Goal: Task Accomplishment & Management: Manage account settings

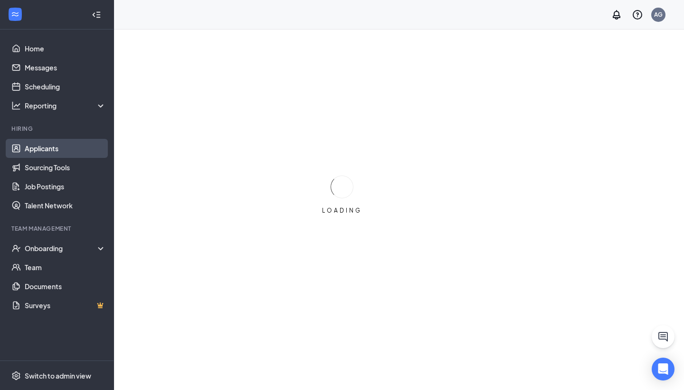
drag, startPoint x: 0, startPoint y: 0, endPoint x: 61, endPoint y: 143, distance: 155.4
click at [61, 143] on link "Applicants" at bounding box center [65, 148] width 81 height 19
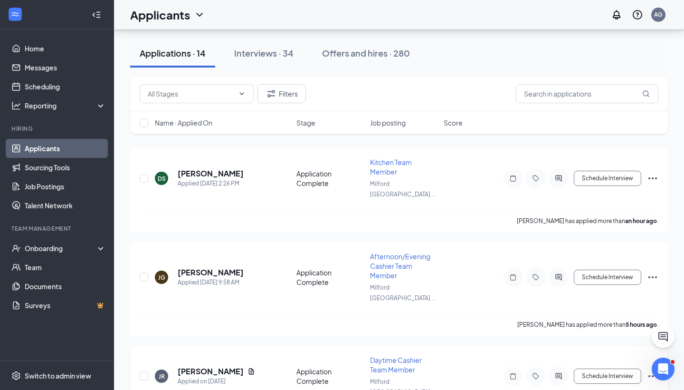
scroll to position [26, 0]
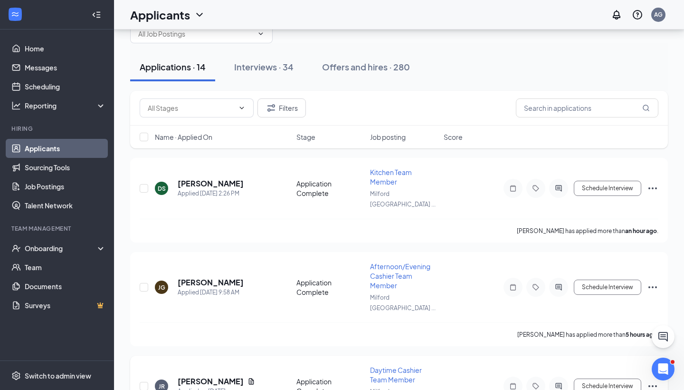
click at [40, 257] on div "Onboarding" at bounding box center [57, 248] width 114 height 19
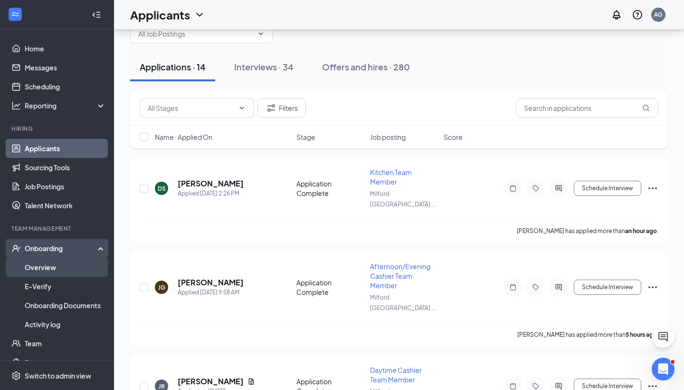
drag, startPoint x: 259, startPoint y: 365, endPoint x: 54, endPoint y: 269, distance: 226.2
click at [54, 269] on link "Overview" at bounding box center [65, 267] width 81 height 19
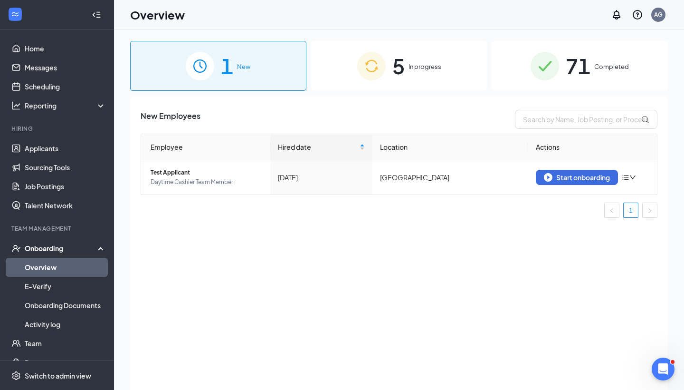
drag, startPoint x: 54, startPoint y: 269, endPoint x: 414, endPoint y: 83, distance: 405.3
click at [414, 83] on div "5 In progress" at bounding box center [399, 66] width 176 height 50
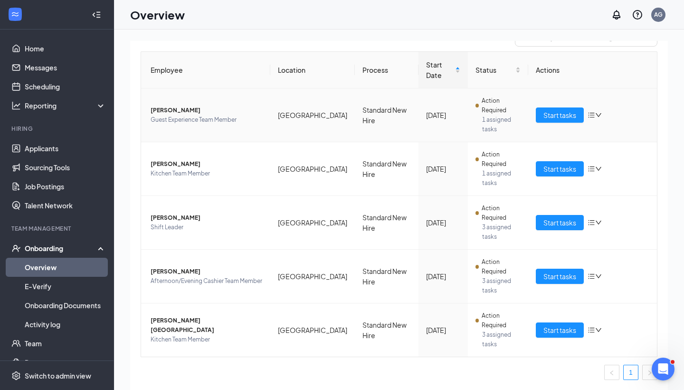
scroll to position [82, 0]
click at [190, 335] on span "Kitchen Team Member" at bounding box center [207, 340] width 112 height 10
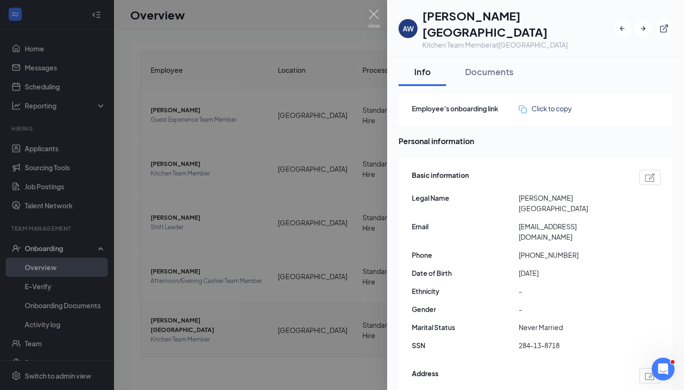
drag, startPoint x: 353, startPoint y: 152, endPoint x: 263, endPoint y: 233, distance: 121.1
click at [263, 233] on div at bounding box center [342, 195] width 684 height 390
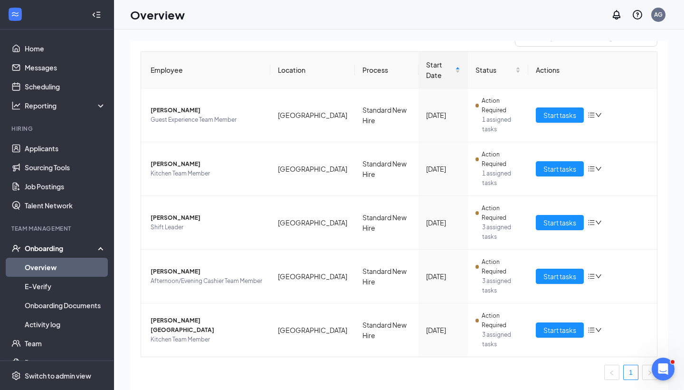
click at [262, 233] on td "[PERSON_NAME] Shift Leader" at bounding box center [205, 223] width 129 height 54
click at [182, 223] on span "Shift Leader" at bounding box center [207, 227] width 112 height 10
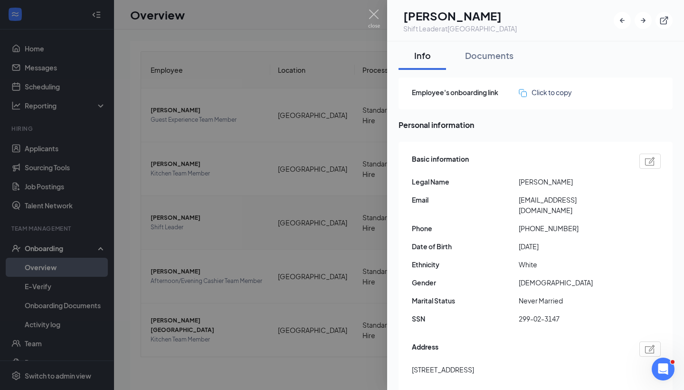
scroll to position [43, 0]
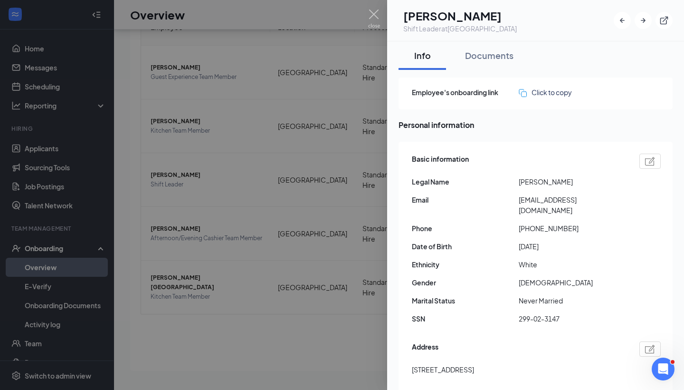
drag, startPoint x: 182, startPoint y: 223, endPoint x: 348, endPoint y: 256, distance: 170.0
click at [348, 256] on div at bounding box center [342, 195] width 684 height 390
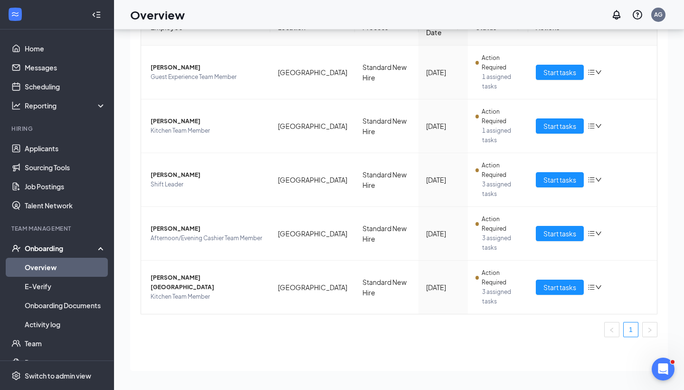
click at [559, 238] on span "Start tasks" at bounding box center [560, 233] width 33 height 10
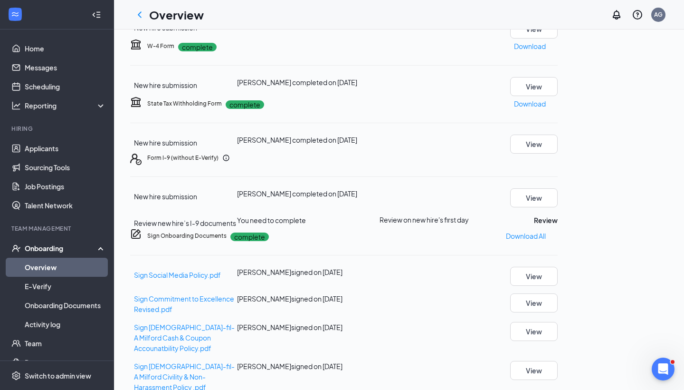
scroll to position [288, 0]
click at [558, 215] on button "Review" at bounding box center [546, 220] width 24 height 10
type input "[DATE]"
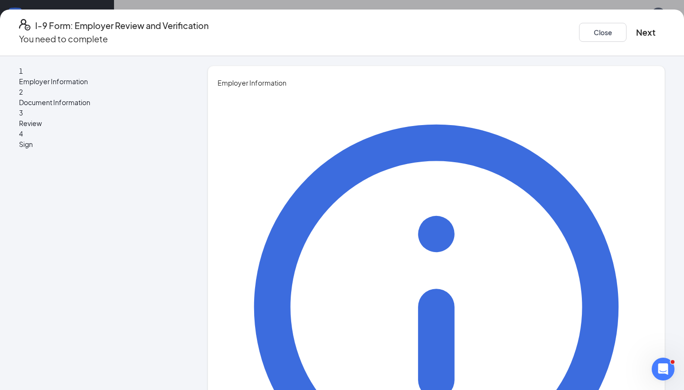
type input "S"
type input "Isla"
drag, startPoint x: 418, startPoint y: 209, endPoint x: 317, endPoint y: 202, distance: 100.5
type input "[PERSON_NAME]"
drag, startPoint x: 317, startPoint y: 202, endPoint x: 316, endPoint y: 240, distance: 38.5
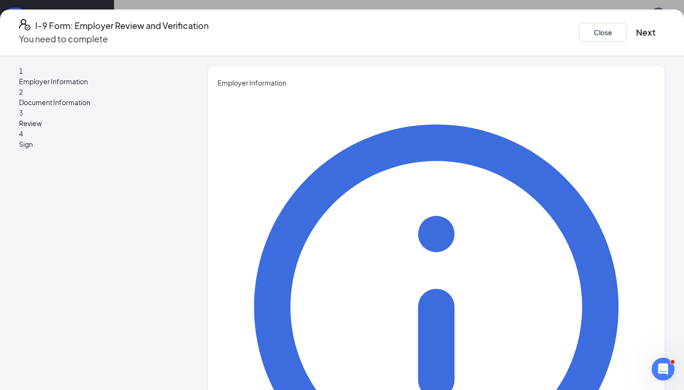
type input "HR Coordinator"
click at [495, 228] on div "You must be a representative of the employer who is authorized to examine the n…" at bounding box center [437, 367] width 438 height 559
click at [636, 26] on button "Next" at bounding box center [645, 32] width 19 height 13
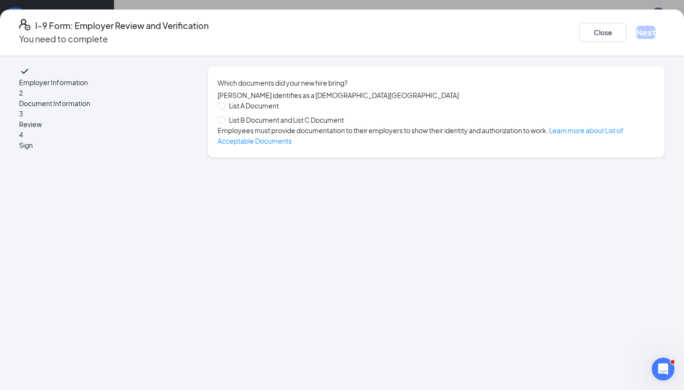
drag, startPoint x: 316, startPoint y: 240, endPoint x: 282, endPoint y: 121, distance: 124.2
click at [282, 121] on span "List B Document and List C Document" at bounding box center [286, 120] width 123 height 10
click at [224, 121] on input "List B Document and List C Document" at bounding box center [221, 119] width 7 height 7
radio input "true"
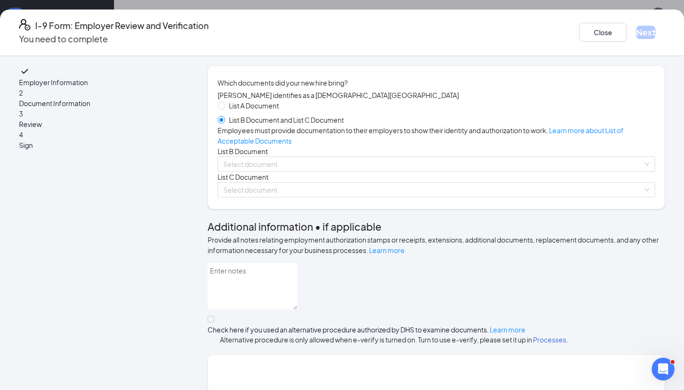
click at [368, 171] on input "search" at bounding box center [433, 164] width 420 height 14
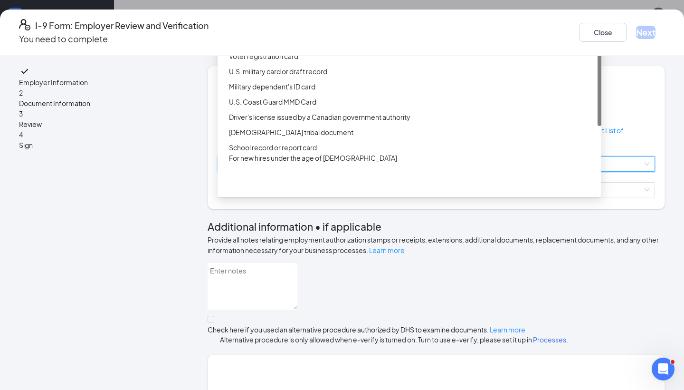
scroll to position [0, 0]
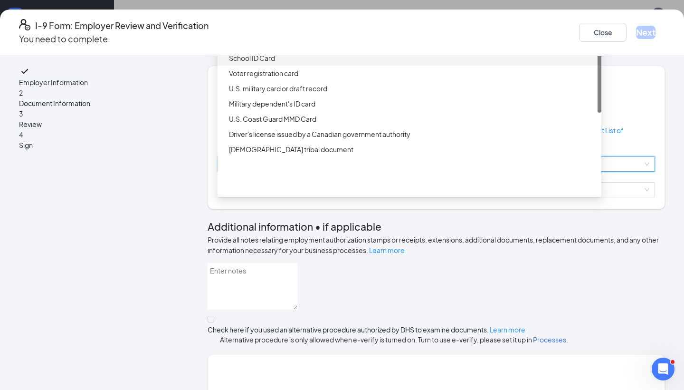
click at [377, 33] on div "Driver’s License issued by U.S State or outlying US possession" at bounding box center [412, 27] width 367 height 10
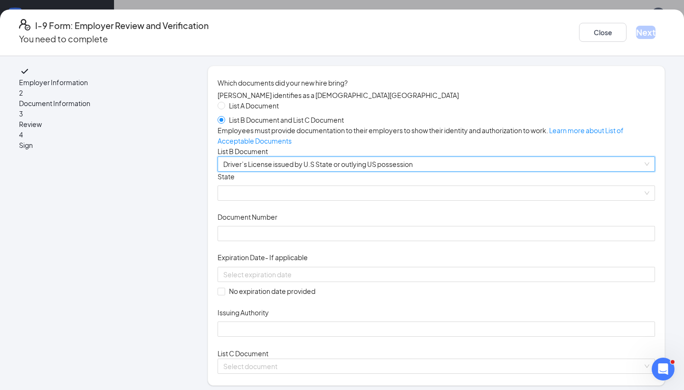
click at [366, 200] on span at bounding box center [436, 193] width 426 height 14
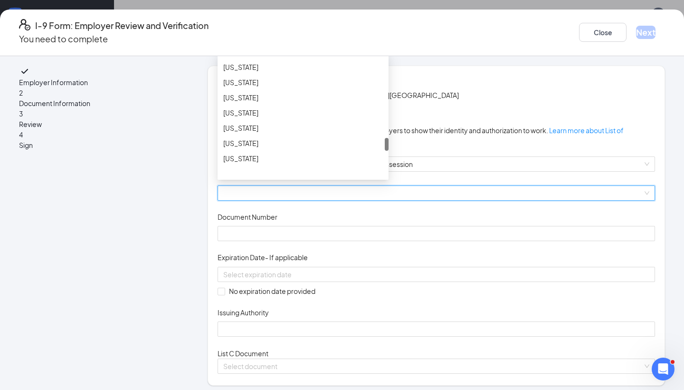
scroll to position [767, 0]
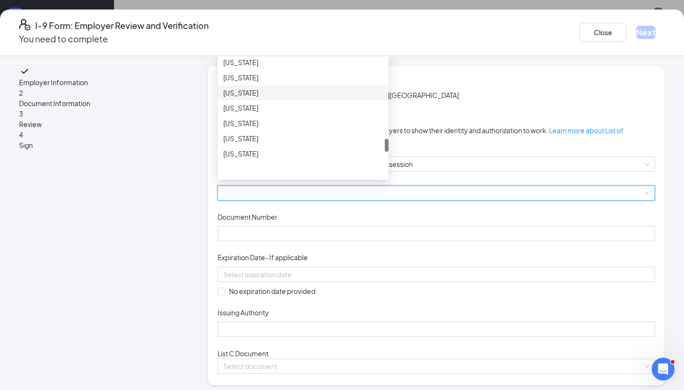
drag, startPoint x: 332, startPoint y: 172, endPoint x: 321, endPoint y: 187, distance: 19.4
click at [321, 113] on div "[US_STATE]" at bounding box center [303, 108] width 160 height 10
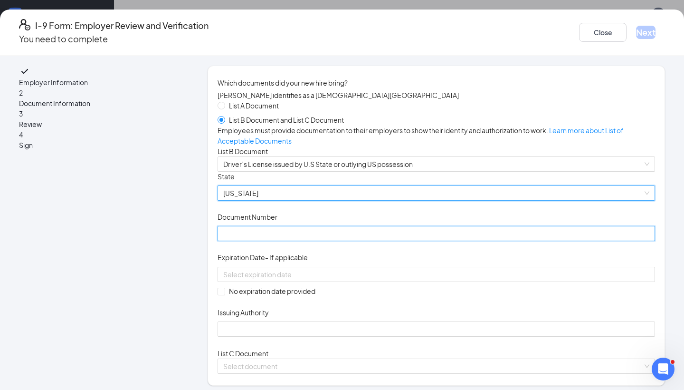
click at [366, 241] on input "Document Number" at bounding box center [437, 233] width 438 height 15
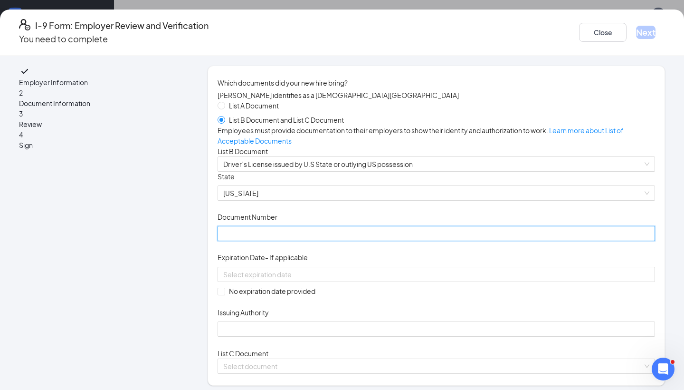
type input "Z"
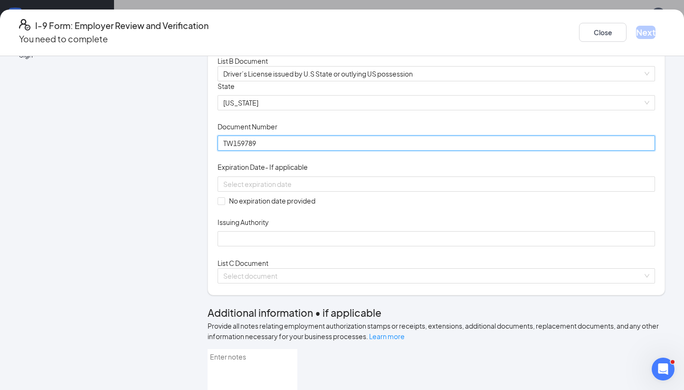
scroll to position [91, 0]
type input "TW159789"
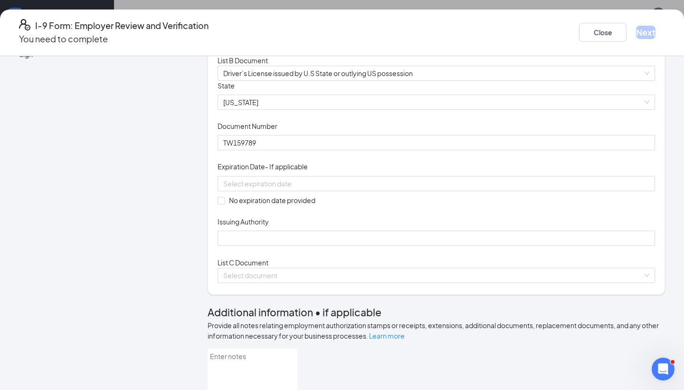
click at [397, 189] on div at bounding box center [436, 183] width 426 height 10
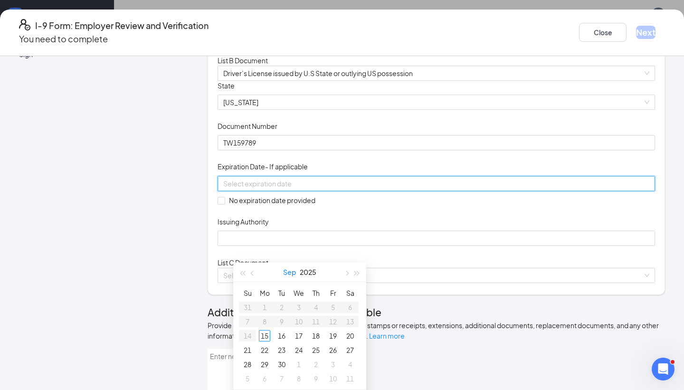
drag, startPoint x: 439, startPoint y: 329, endPoint x: 288, endPoint y: 273, distance: 160.7
click at [288, 273] on button "Sep" at bounding box center [289, 271] width 13 height 19
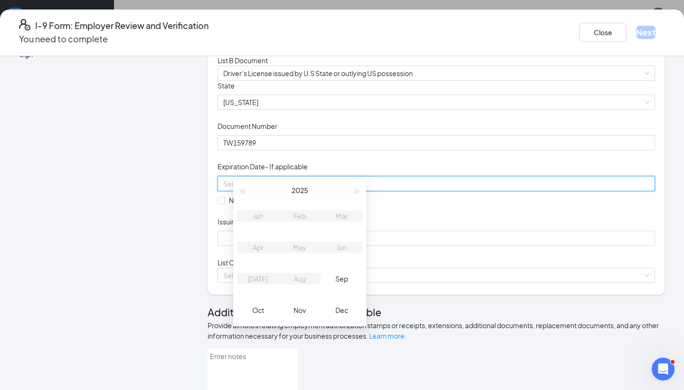
scroll to position [86, 0]
type input "[DATE]"
click at [355, 189] on span "button" at bounding box center [357, 187] width 5 height 5
click at [301, 305] on div "Nov" at bounding box center [300, 305] width 29 height 11
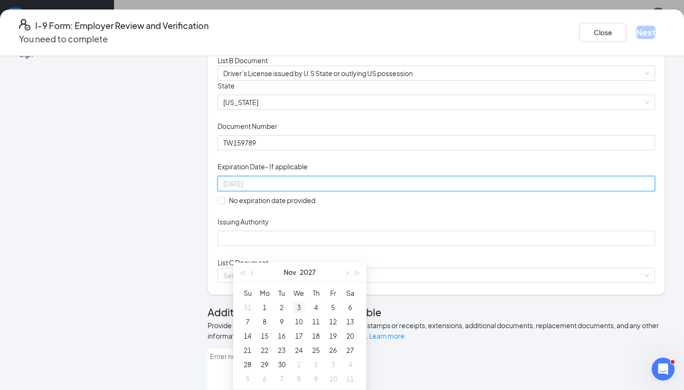
click at [300, 306] on div "3" at bounding box center [298, 306] width 11 height 11
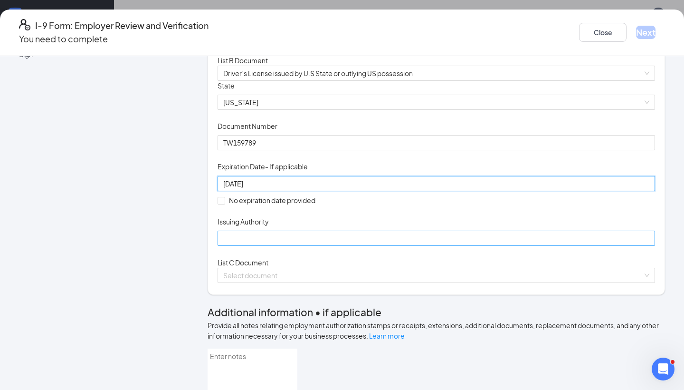
click at [395, 189] on div "[DATE]" at bounding box center [436, 183] width 426 height 10
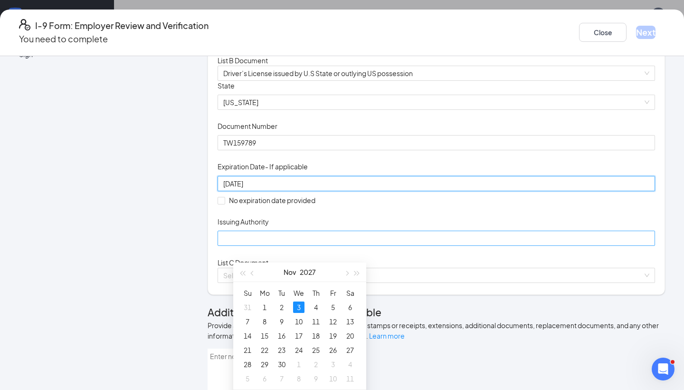
click at [345, 272] on button "button" at bounding box center [346, 271] width 10 height 19
click at [357, 274] on span "button" at bounding box center [357, 273] width 5 height 5
click at [253, 274] on span "button" at bounding box center [253, 273] width 5 height 5
type input "[DATE]"
click at [333, 305] on div "3" at bounding box center [332, 306] width 11 height 11
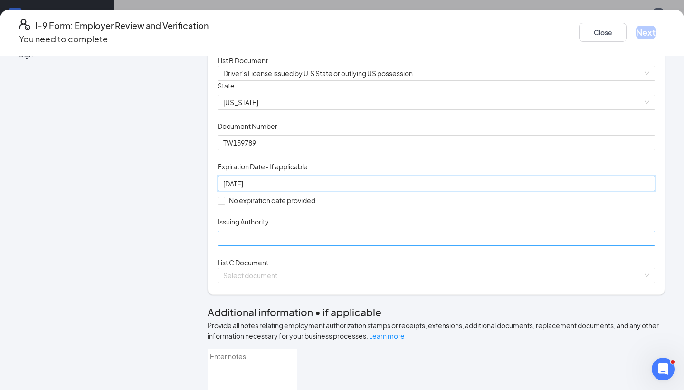
click at [434, 246] on div "Document Title Driver’s License issued by U.S State or outlying US possession S…" at bounding box center [437, 163] width 438 height 165
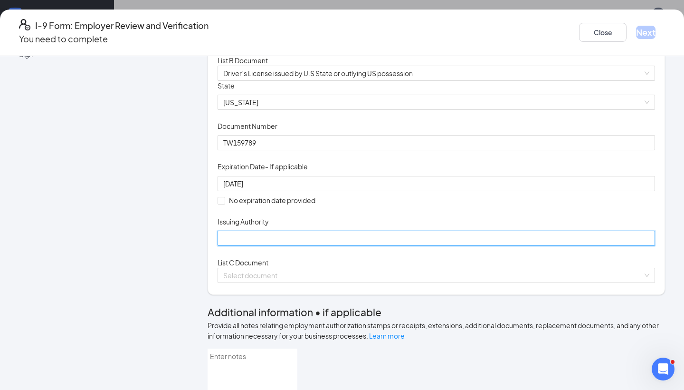
click at [327, 246] on input "Issuing Authority" at bounding box center [437, 237] width 438 height 15
click at [320, 246] on input "Issuing Authority" at bounding box center [437, 237] width 438 height 15
drag, startPoint x: 333, startPoint y: 305, endPoint x: 318, endPoint y: 313, distance: 16.6
click at [318, 246] on input "Issuing Authority" at bounding box center [437, 237] width 438 height 15
paste input "[US_STATE] bureau of motor vehicles"
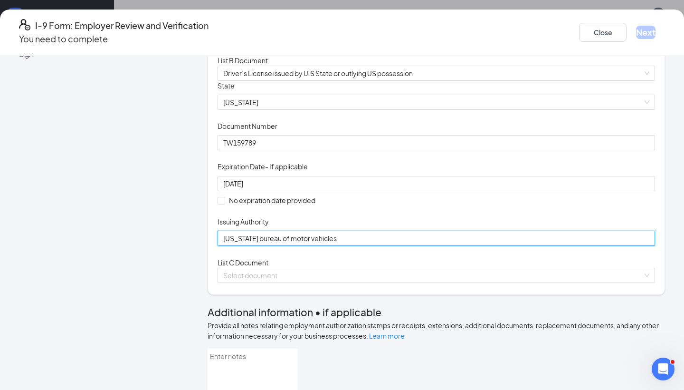
type input "[US_STATE] bureau of motor vehicles"
click at [461, 246] on div "Document Title Driver’s License issued by U.S State or outlying US possession S…" at bounding box center [437, 163] width 438 height 165
click at [482, 282] on input "search" at bounding box center [433, 275] width 420 height 14
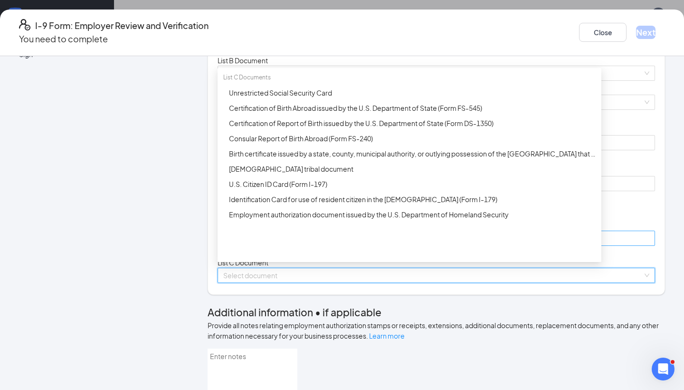
click at [416, 128] on div "Certification of Report of Birth issued by the U.S. Department of State (Form D…" at bounding box center [412, 123] width 367 height 10
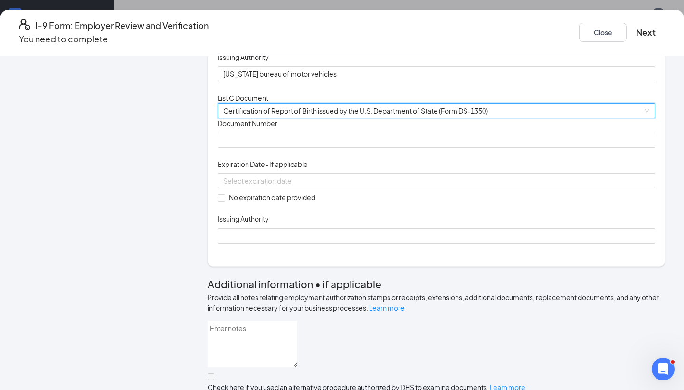
scroll to position [256, 0]
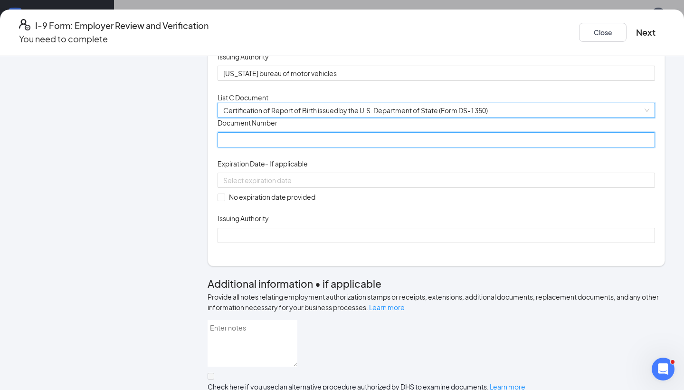
click at [308, 147] on input "Document Number" at bounding box center [437, 139] width 438 height 15
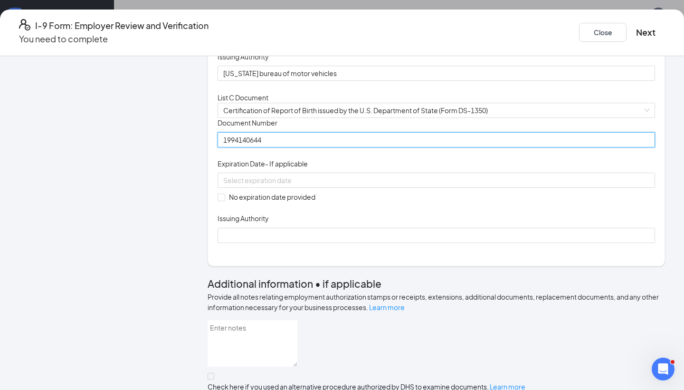
type input "1994140644"
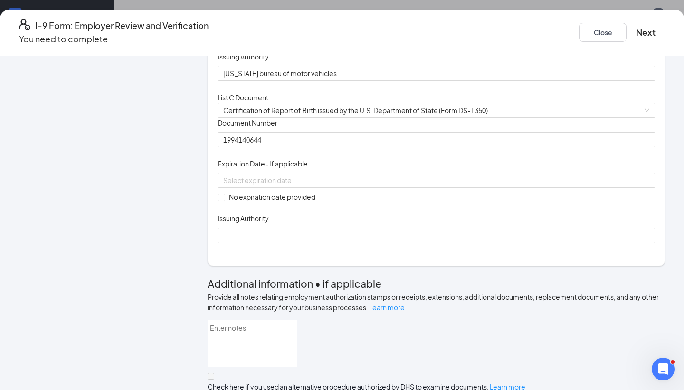
click at [270, 202] on span "No expiration date provided" at bounding box center [272, 197] width 94 height 10
click at [224, 200] on input "No expiration date provided" at bounding box center [221, 196] width 7 height 7
checkbox input "true"
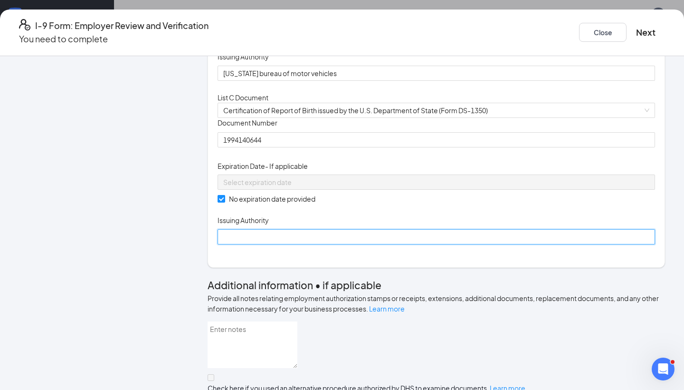
click at [298, 244] on input "Issuing Authority" at bounding box center [437, 236] width 438 height 15
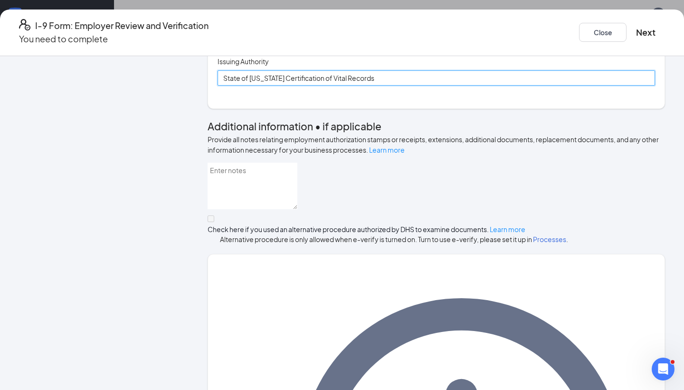
scroll to position [427, 0]
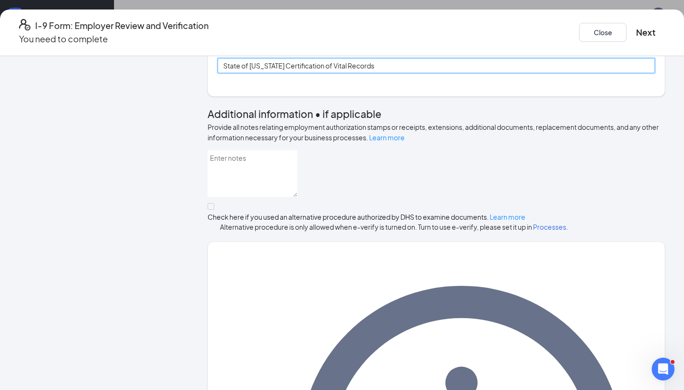
type input "State of [US_STATE] Certification of Vital Records"
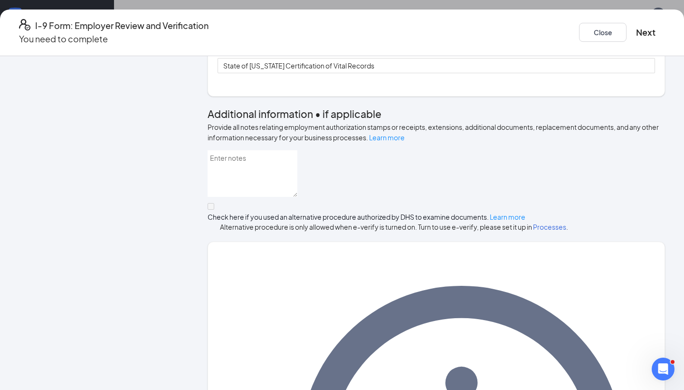
drag, startPoint x: 475, startPoint y: 257, endPoint x: 595, endPoint y: 13, distance: 271.2
click at [595, 13] on div "I-9 Form: Employer Review and Verification You need to complete Close Next" at bounding box center [342, 33] width 684 height 47
click at [636, 31] on button "Next" at bounding box center [645, 32] width 19 height 13
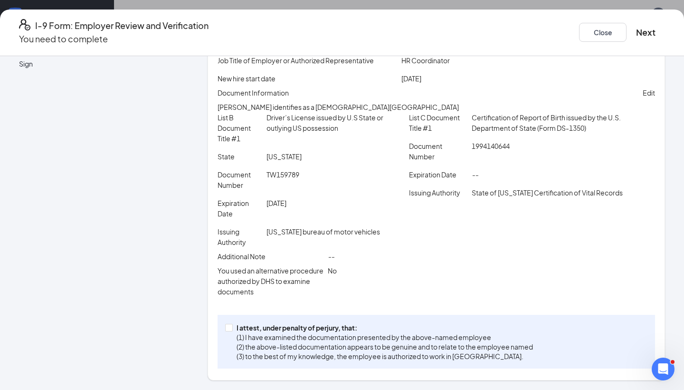
scroll to position [166, 0]
drag, startPoint x: 595, startPoint y: 13, endPoint x: 327, endPoint y: 328, distance: 413.3
click at [327, 328] on p "I attest, under penalty of perjury, that:" at bounding box center [385, 328] width 297 height 10
click at [232, 328] on input "I attest, under penalty of [PERSON_NAME], that: (1) I have examined the documen…" at bounding box center [228, 327] width 7 height 7
checkbox input "true"
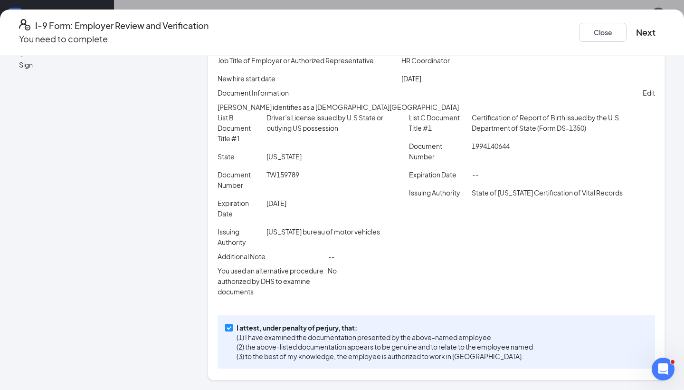
click at [636, 32] on button "Next" at bounding box center [645, 32] width 19 height 13
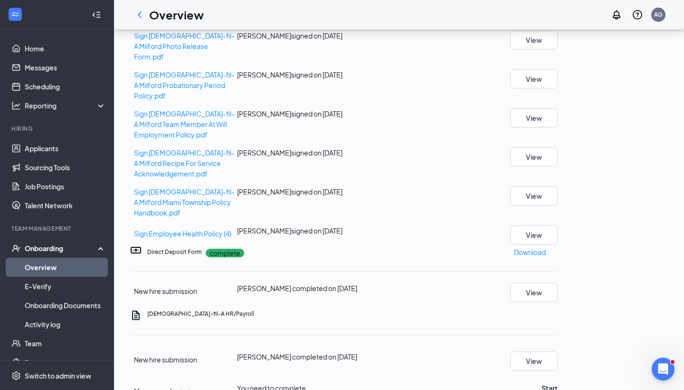
scroll to position [420, 0]
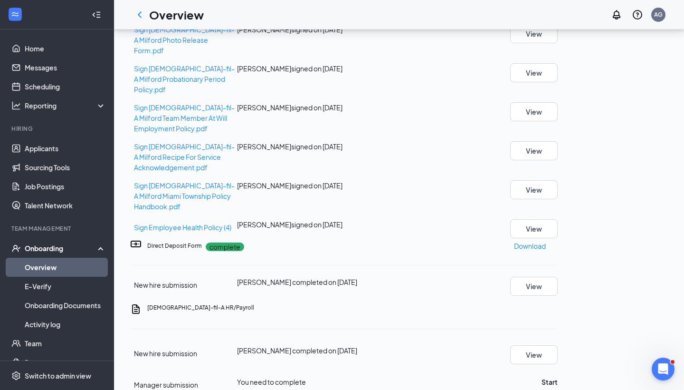
click at [558, 376] on button "Start" at bounding box center [550, 381] width 16 height 10
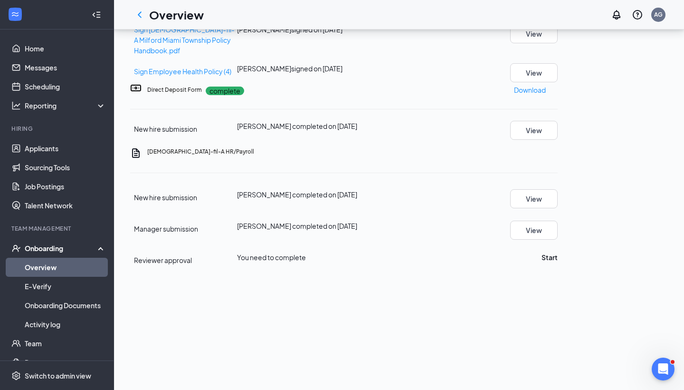
scroll to position [247, 0]
click at [558, 252] on button "Start" at bounding box center [550, 257] width 16 height 10
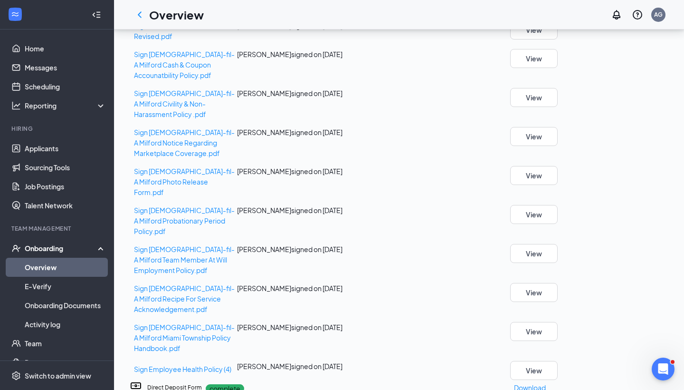
scroll to position [138, 0]
click at [63, 88] on link "Scheduling" at bounding box center [65, 86] width 81 height 19
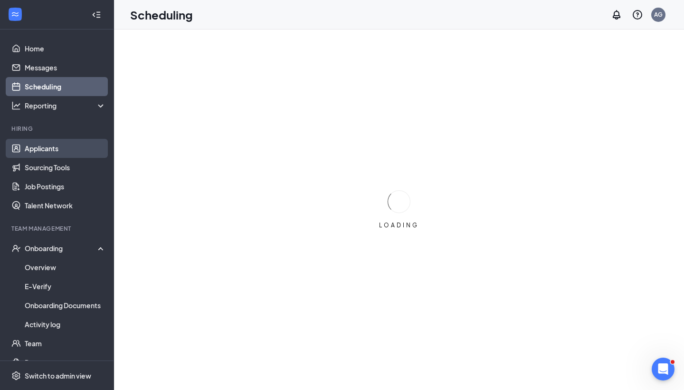
drag, startPoint x: 63, startPoint y: 88, endPoint x: 59, endPoint y: 146, distance: 58.5
click at [59, 146] on link "Applicants" at bounding box center [65, 148] width 81 height 19
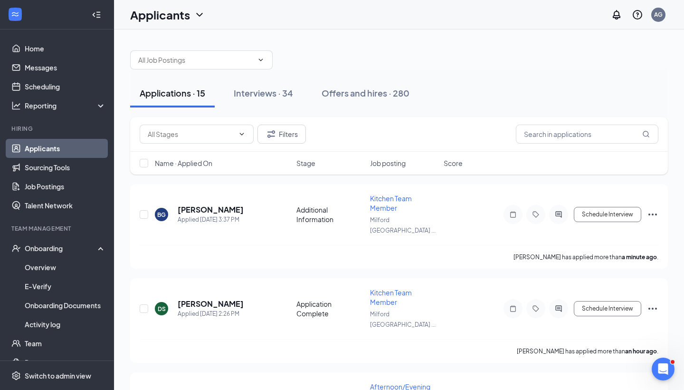
click at [144, 211] on input "checkbox" at bounding box center [144, 214] width 9 height 9
checkbox input "true"
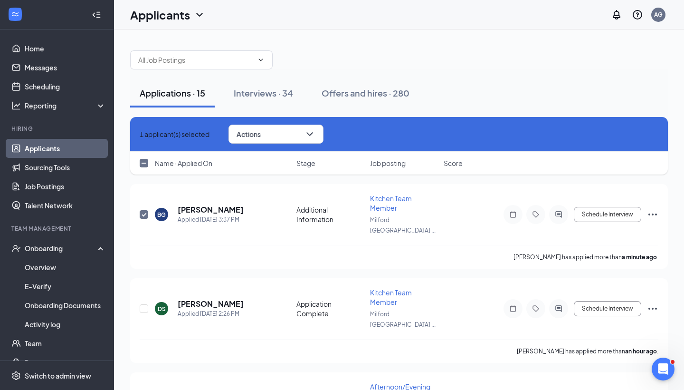
click at [146, 304] on input "checkbox" at bounding box center [144, 308] width 9 height 9
checkbox input "true"
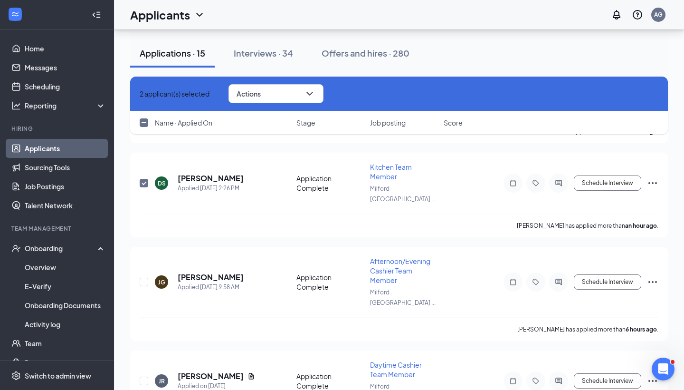
scroll to position [226, 0]
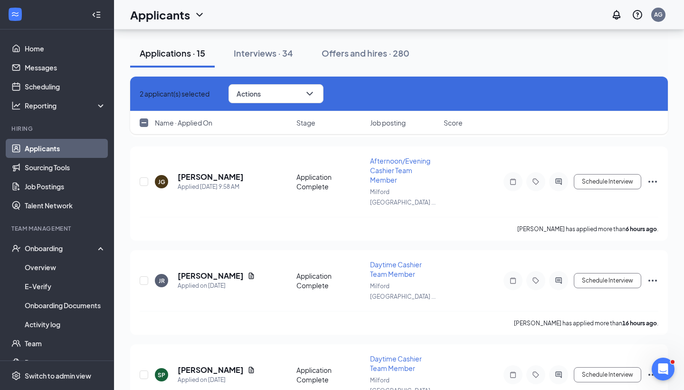
click at [144, 177] on input "checkbox" at bounding box center [144, 181] width 9 height 9
checkbox input "true"
click at [145, 259] on div at bounding box center [145, 280] width 10 height 42
click at [144, 276] on input "checkbox" at bounding box center [144, 280] width 9 height 9
checkbox input "true"
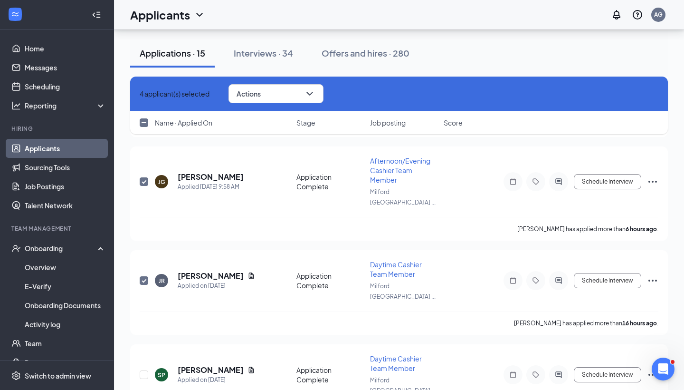
click at [143, 370] on input "checkbox" at bounding box center [144, 374] width 9 height 9
checkbox input "true"
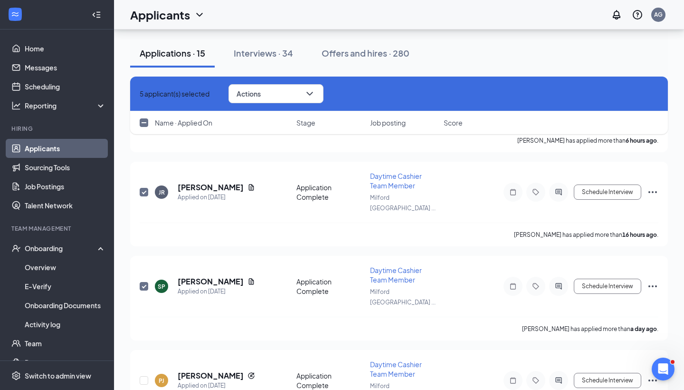
scroll to position [328, 0]
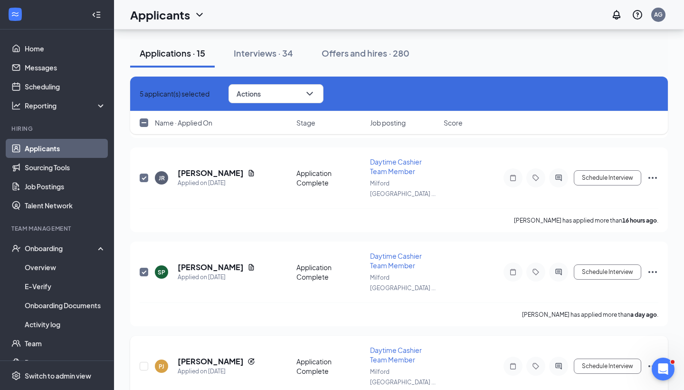
click at [143, 362] on input "checkbox" at bounding box center [144, 366] width 9 height 9
checkbox input "true"
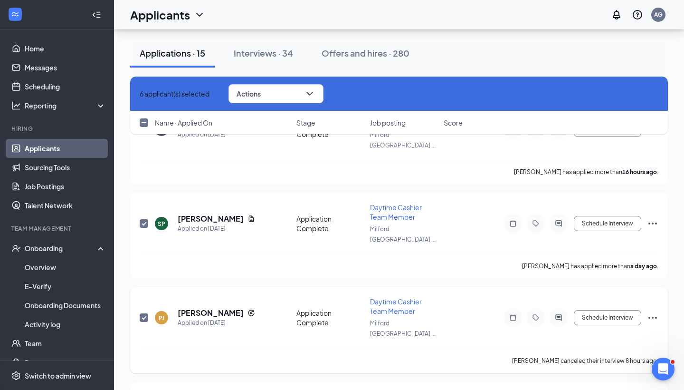
scroll to position [417, 0]
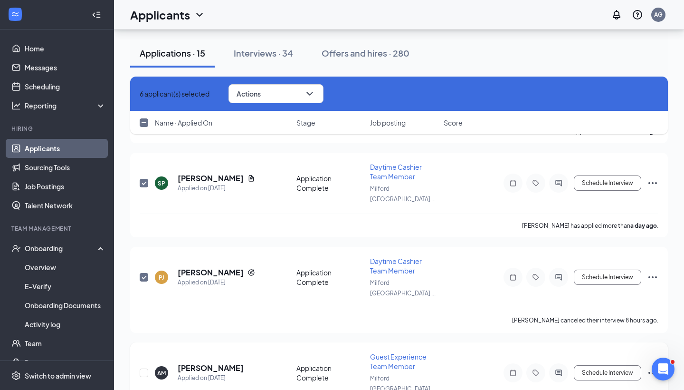
click at [147, 368] on input "checkbox" at bounding box center [144, 372] width 9 height 9
checkbox input "true"
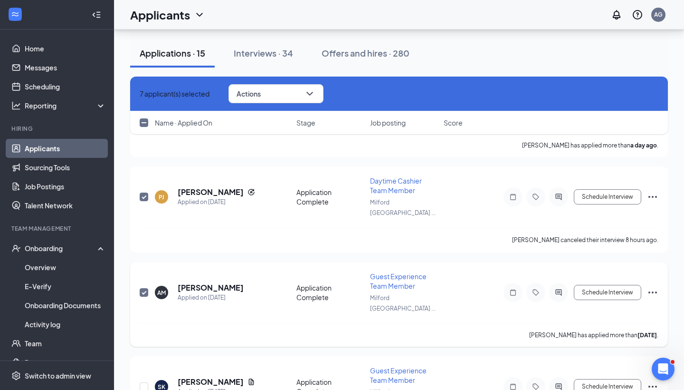
scroll to position [513, 0]
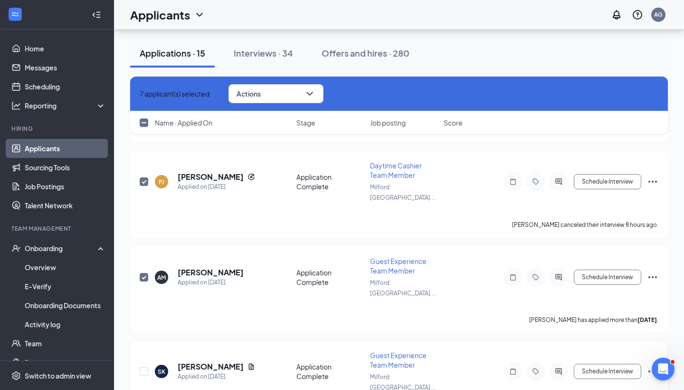
click at [146, 350] on div at bounding box center [145, 371] width 10 height 42
click at [146, 367] on input "checkbox" at bounding box center [144, 371] width 9 height 9
checkbox input "true"
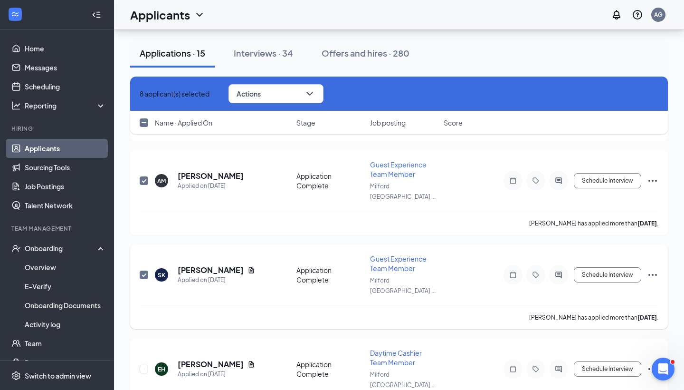
scroll to position [610, 0]
click at [146, 364] on input "checkbox" at bounding box center [144, 368] width 9 height 9
checkbox input "true"
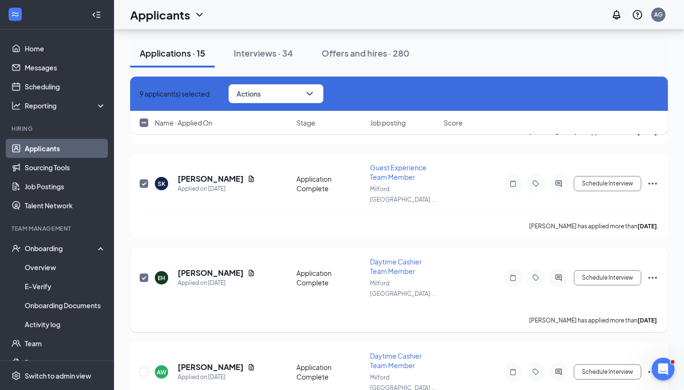
scroll to position [702, 0]
click at [144, 366] on input "checkbox" at bounding box center [144, 370] width 9 height 9
checkbox input "true"
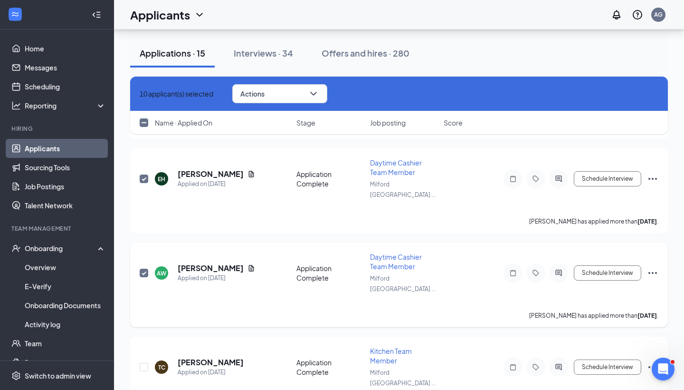
scroll to position [801, 0]
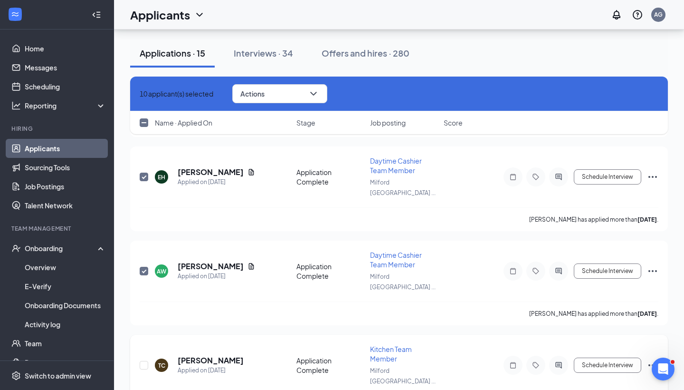
click at [144, 361] on input "checkbox" at bounding box center [144, 365] width 9 height 9
checkbox input "true"
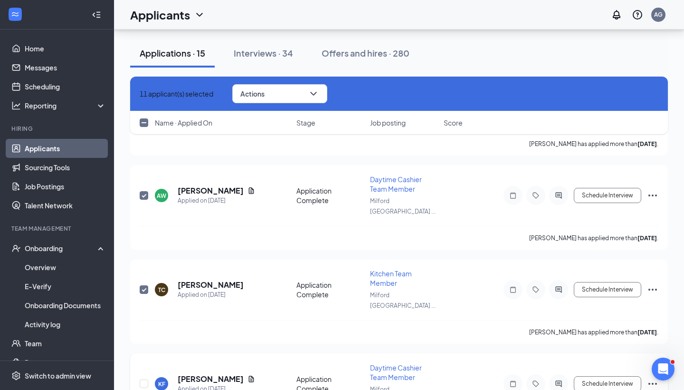
click at [145, 379] on input "checkbox" at bounding box center [144, 383] width 9 height 9
checkbox input "true"
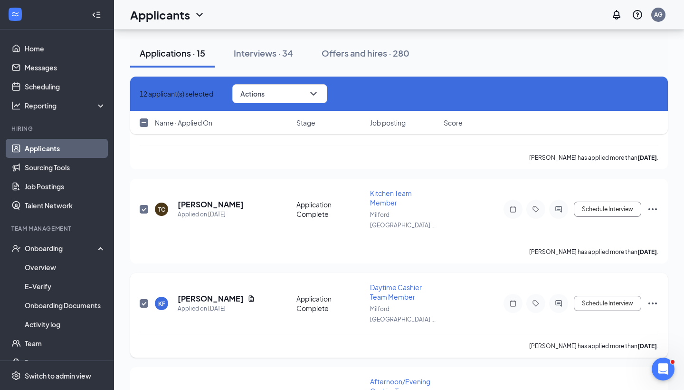
scroll to position [985, 0]
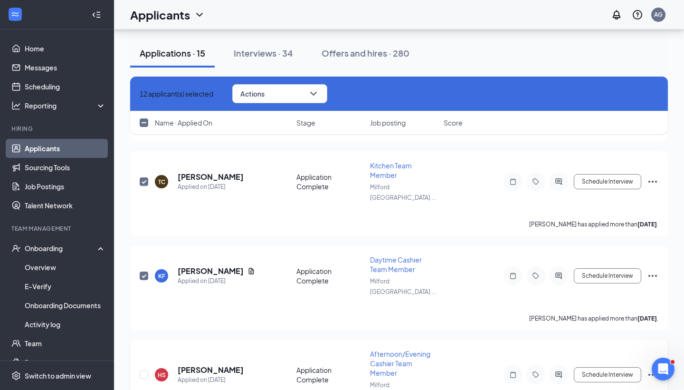
click at [144, 370] on input "checkbox" at bounding box center [144, 374] width 9 height 9
checkbox input "true"
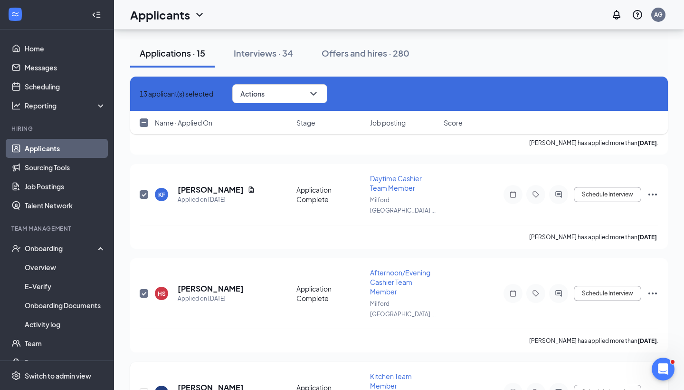
click at [144, 388] on input "checkbox" at bounding box center [144, 392] width 9 height 9
checkbox input "true"
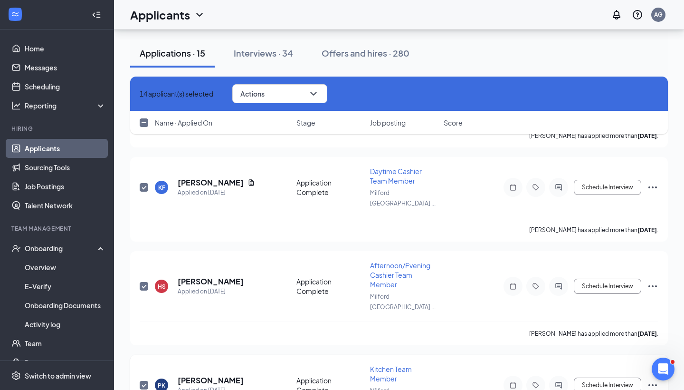
scroll to position [1073, 0]
checkbox input "true"
click at [327, 102] on button "Actions" at bounding box center [279, 93] width 95 height 19
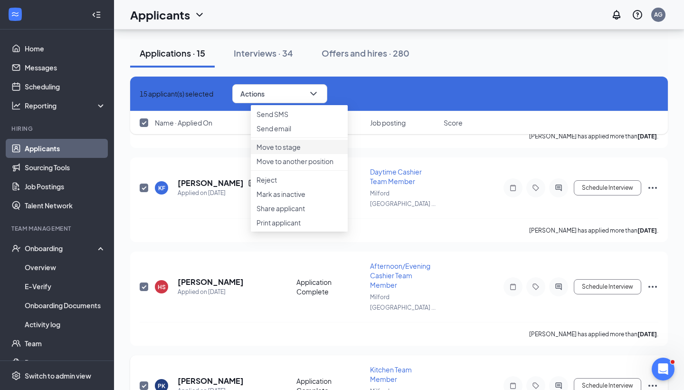
click at [297, 152] on p "Move to stage" at bounding box center [300, 147] width 86 height 10
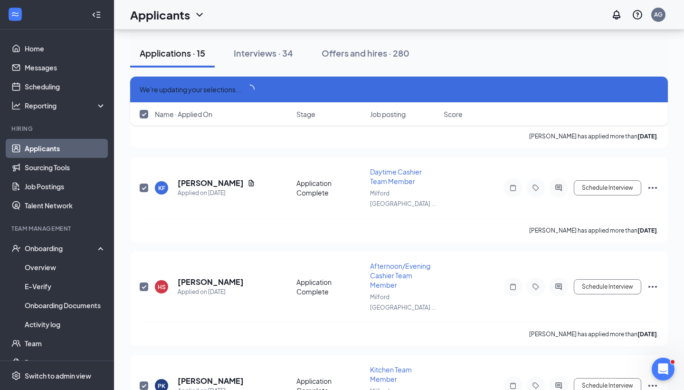
scroll to position [1064, 0]
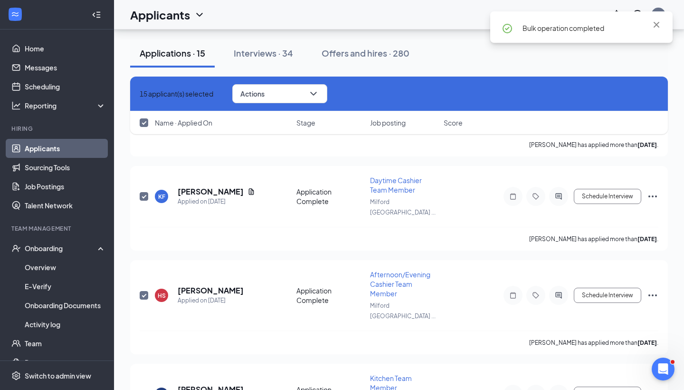
drag, startPoint x: 545, startPoint y: 313, endPoint x: 552, endPoint y: 77, distance: 235.8
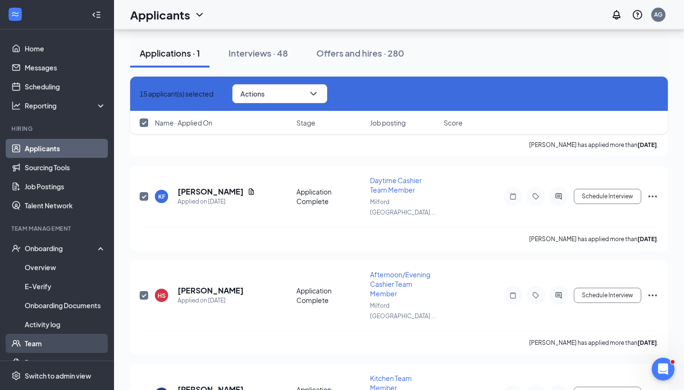
drag, startPoint x: 552, startPoint y: 77, endPoint x: 61, endPoint y: 349, distance: 560.7
click at [61, 349] on link "Team" at bounding box center [65, 343] width 81 height 19
